Goal: Information Seeking & Learning: Learn about a topic

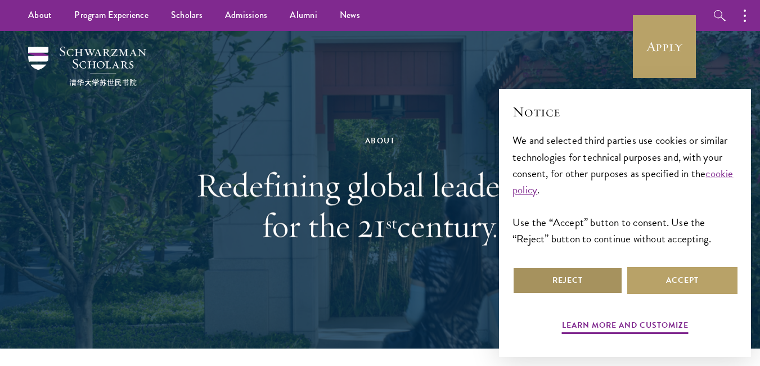
click at [599, 282] on button "Reject" at bounding box center [568, 280] width 110 height 27
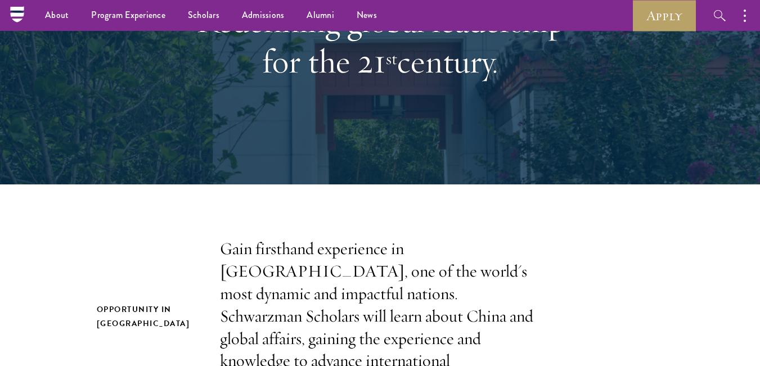
scroll to position [115, 0]
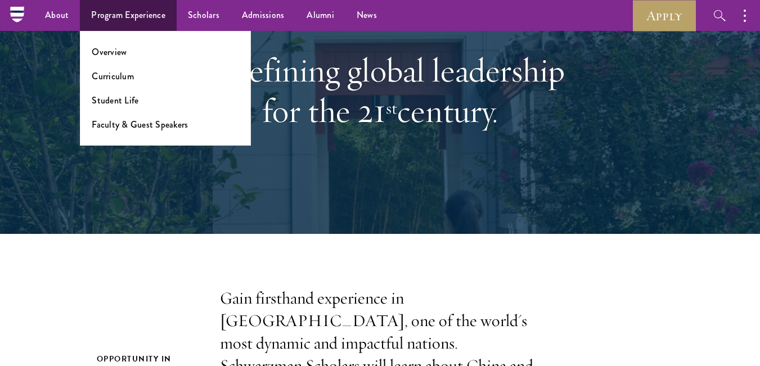
click at [127, 56] on li "Overview" at bounding box center [165, 52] width 147 height 13
click at [95, 54] on link "Overview" at bounding box center [109, 52] width 35 height 13
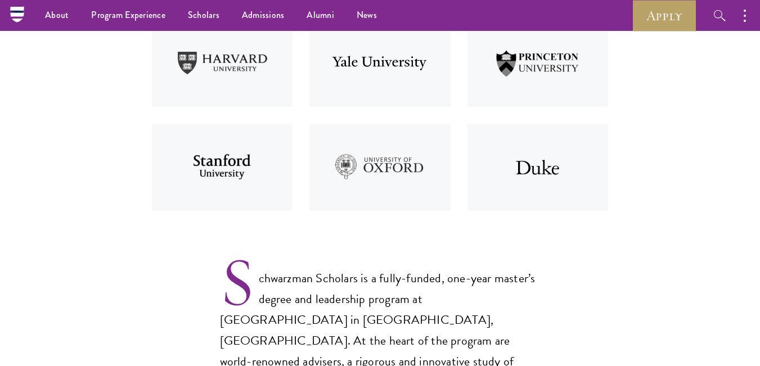
scroll to position [518, 0]
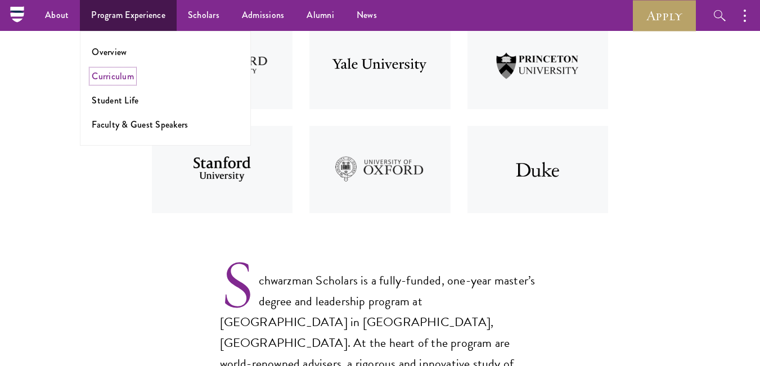
click at [119, 79] on link "Curriculum" at bounding box center [113, 76] width 42 height 13
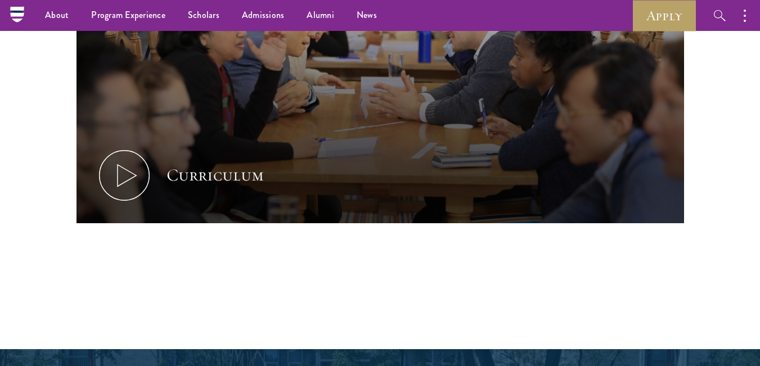
scroll to position [494, 0]
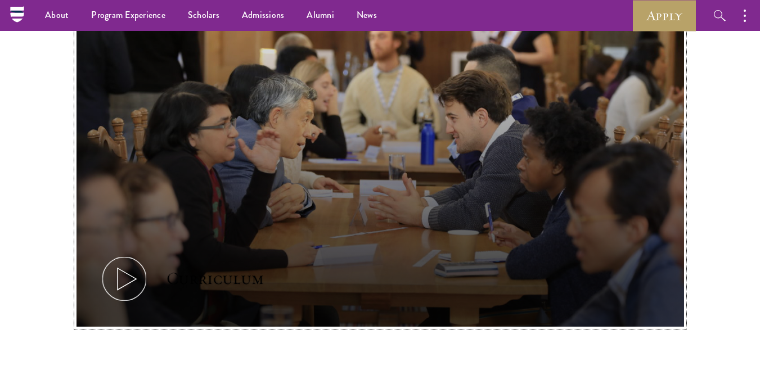
click at [210, 129] on button "Curriculum" at bounding box center [381, 156] width 608 height 342
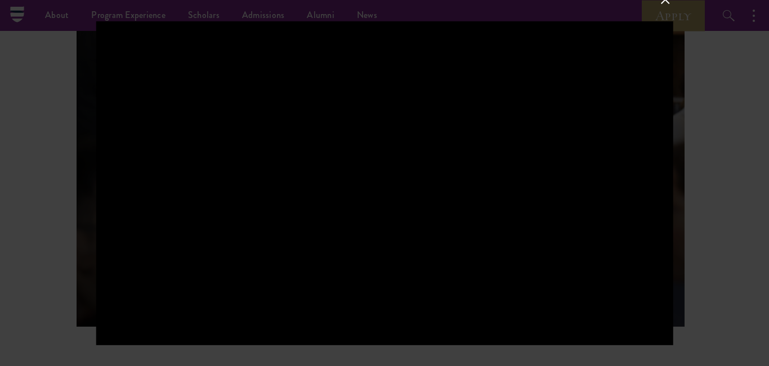
click at [703, 194] on div at bounding box center [384, 183] width 769 height 366
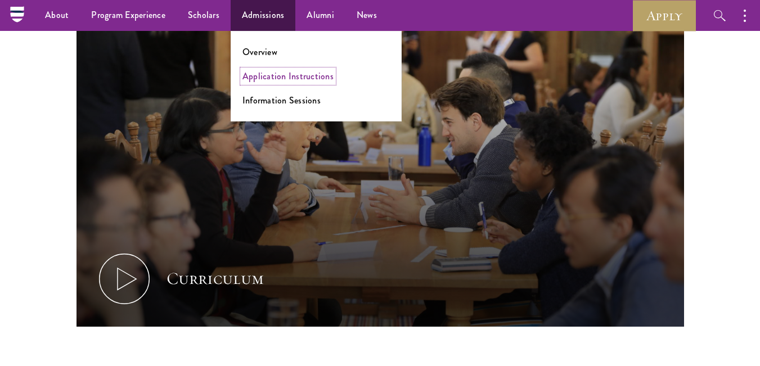
click at [261, 73] on link "Application Instructions" at bounding box center [288, 76] width 91 height 13
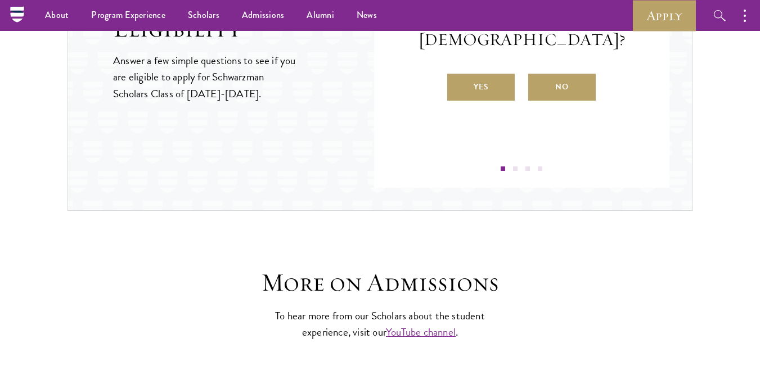
scroll to position [998, 0]
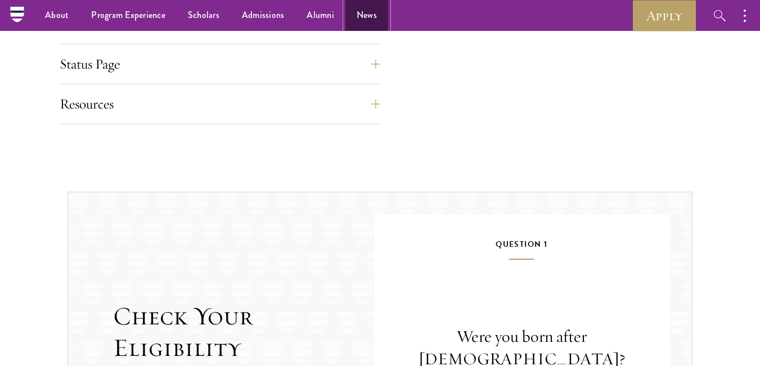
click at [364, 19] on link "News" at bounding box center [367, 15] width 43 height 31
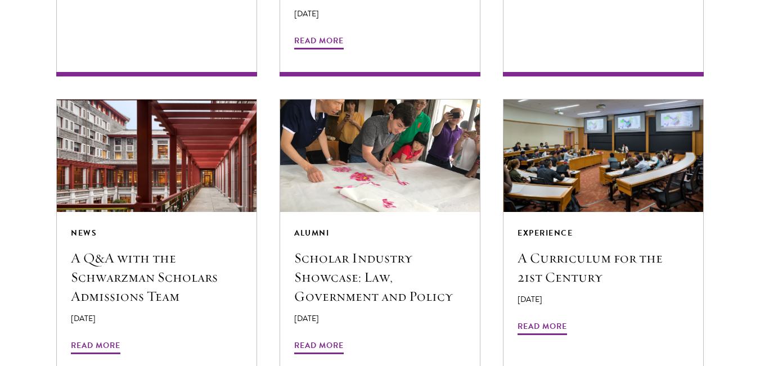
scroll to position [2107, 0]
